Goal: Transaction & Acquisition: Purchase product/service

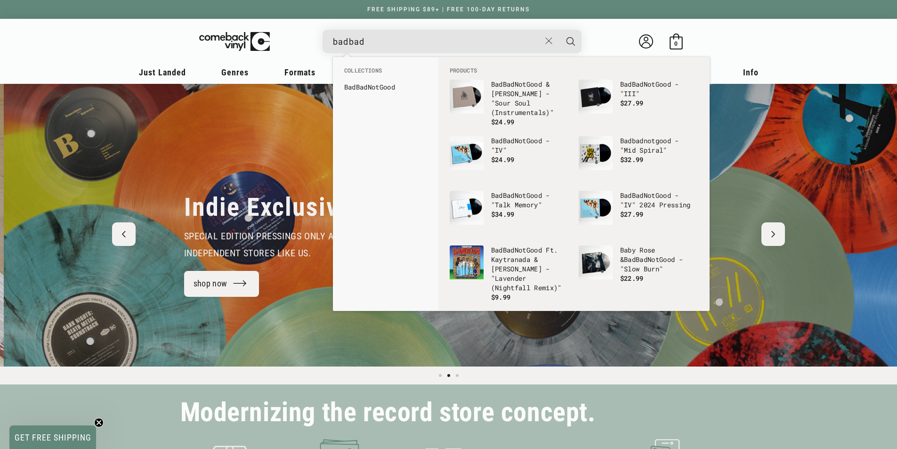
scroll to position [0, 897]
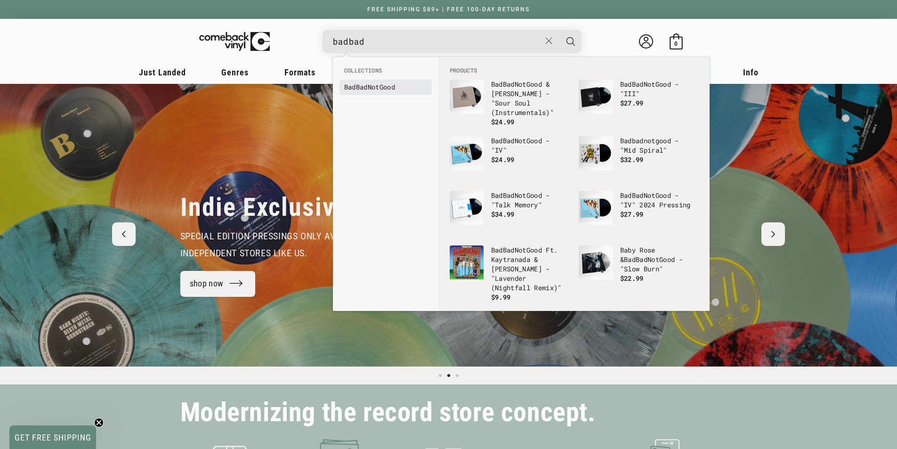
type input "badbad"
click at [366, 88] on b "BadBad" at bounding box center [356, 86] width 24 height 9
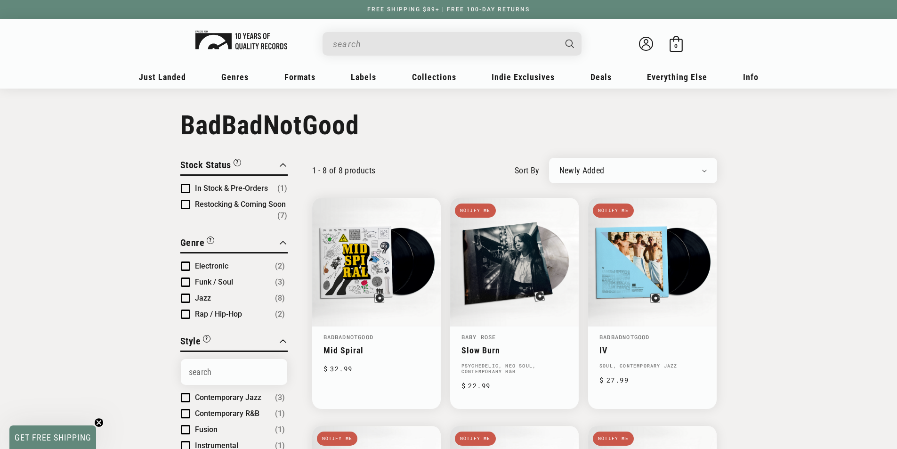
click at [232, 40] on img at bounding box center [241, 40] width 92 height 19
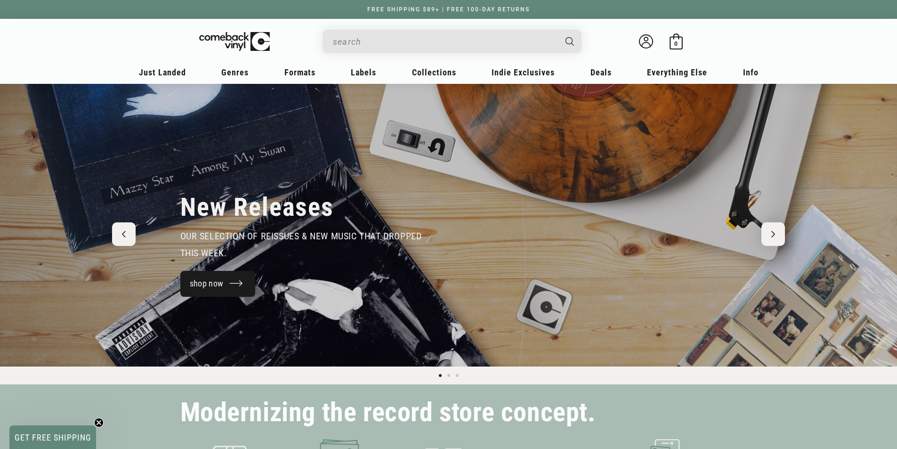
click at [218, 290] on link "shop now" at bounding box center [217, 284] width 75 height 26
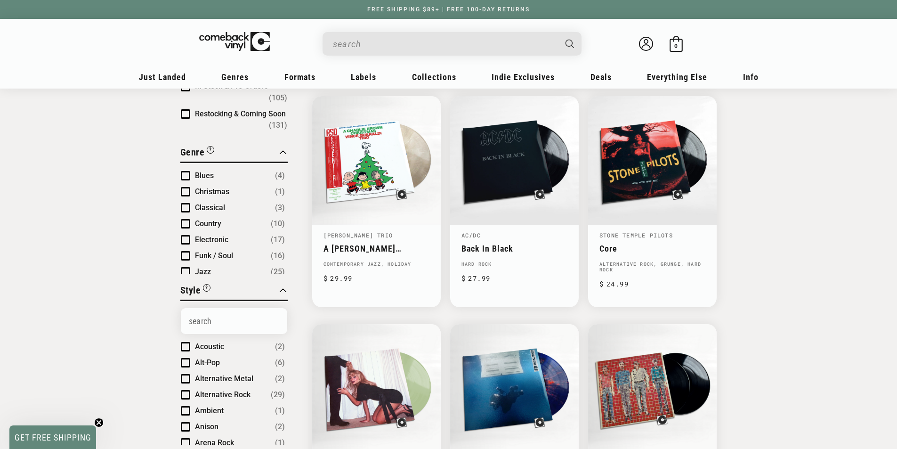
scroll to position [235, 0]
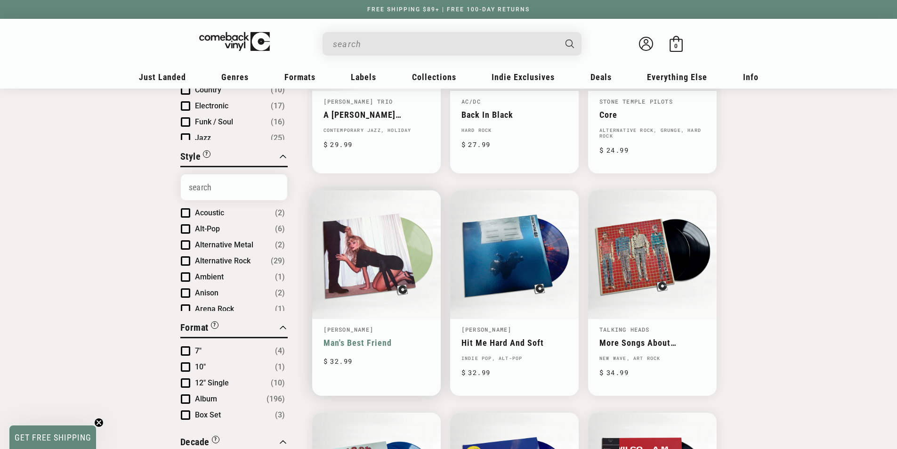
click at [352, 338] on link "Man's Best Friend" at bounding box center [376, 343] width 106 height 10
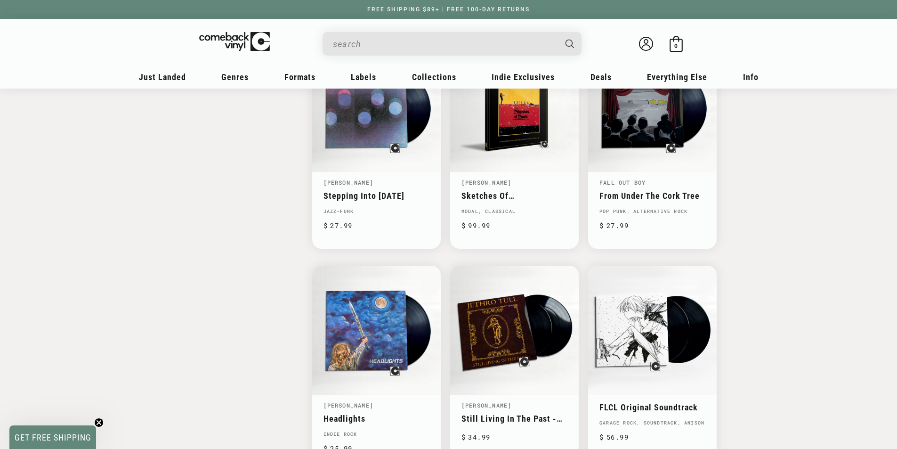
scroll to position [1130, 0]
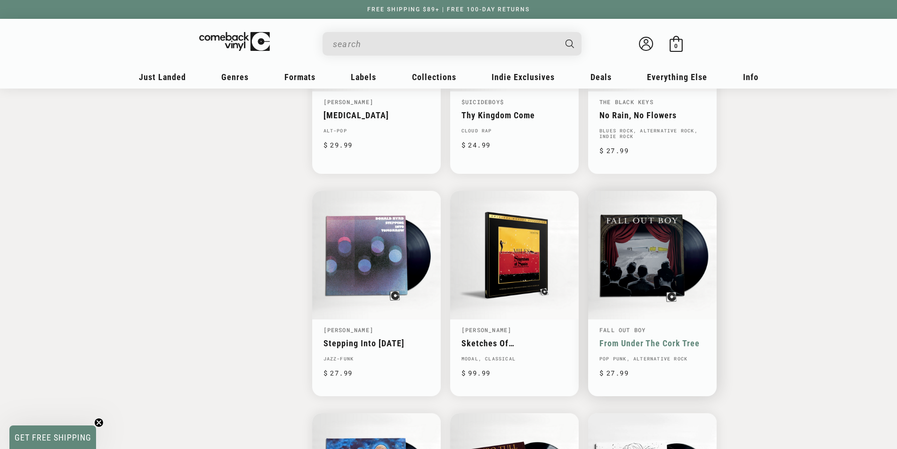
click at [652, 340] on link "From Under The Cork Tree" at bounding box center [652, 343] width 106 height 10
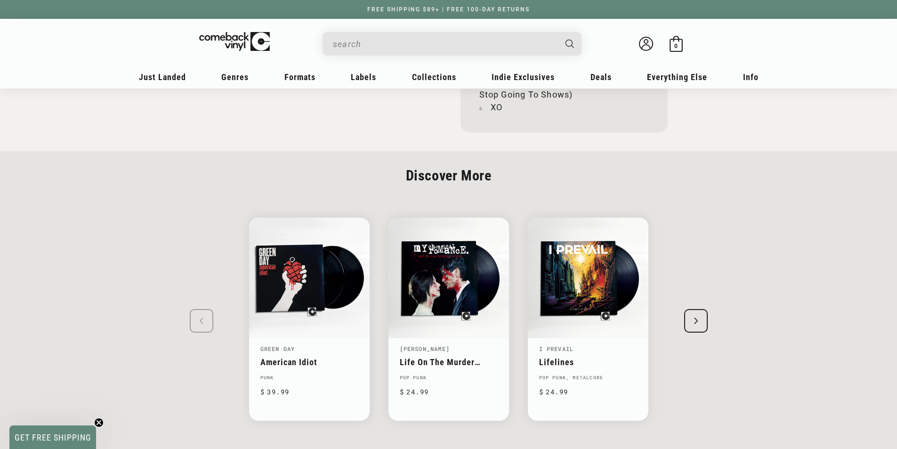
scroll to position [1507, 0]
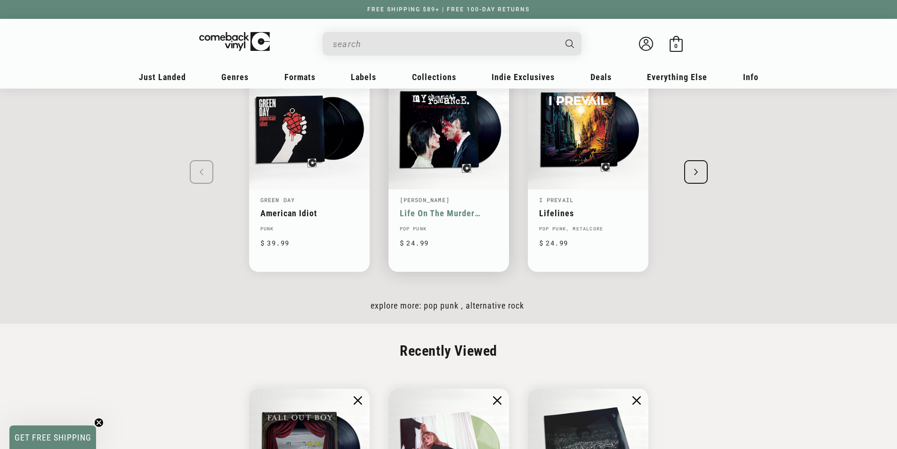
click at [449, 214] on link "Life On The Murder Scene" at bounding box center [449, 213] width 98 height 10
